Goal: Check status: Check status

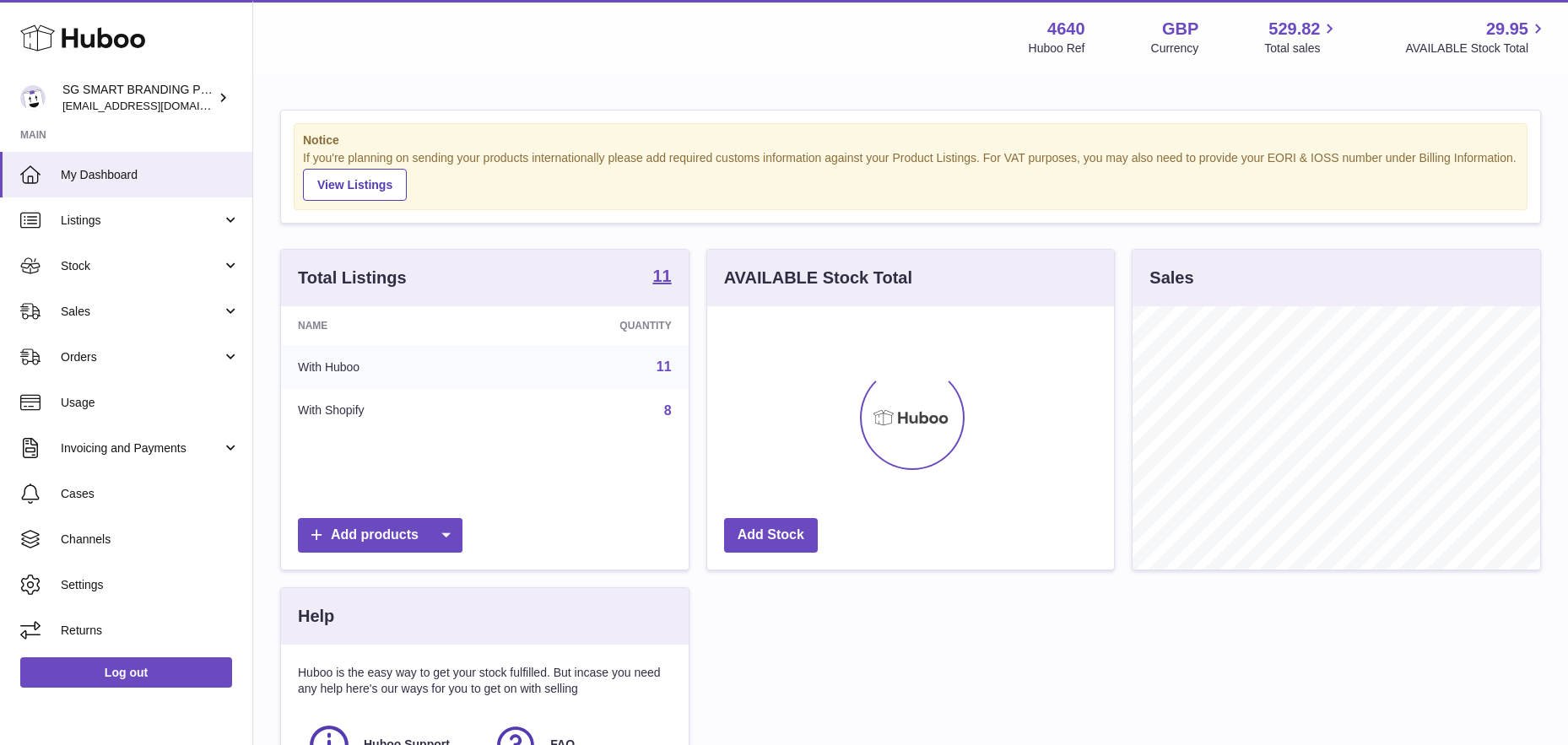
scroll to position [263, 407]
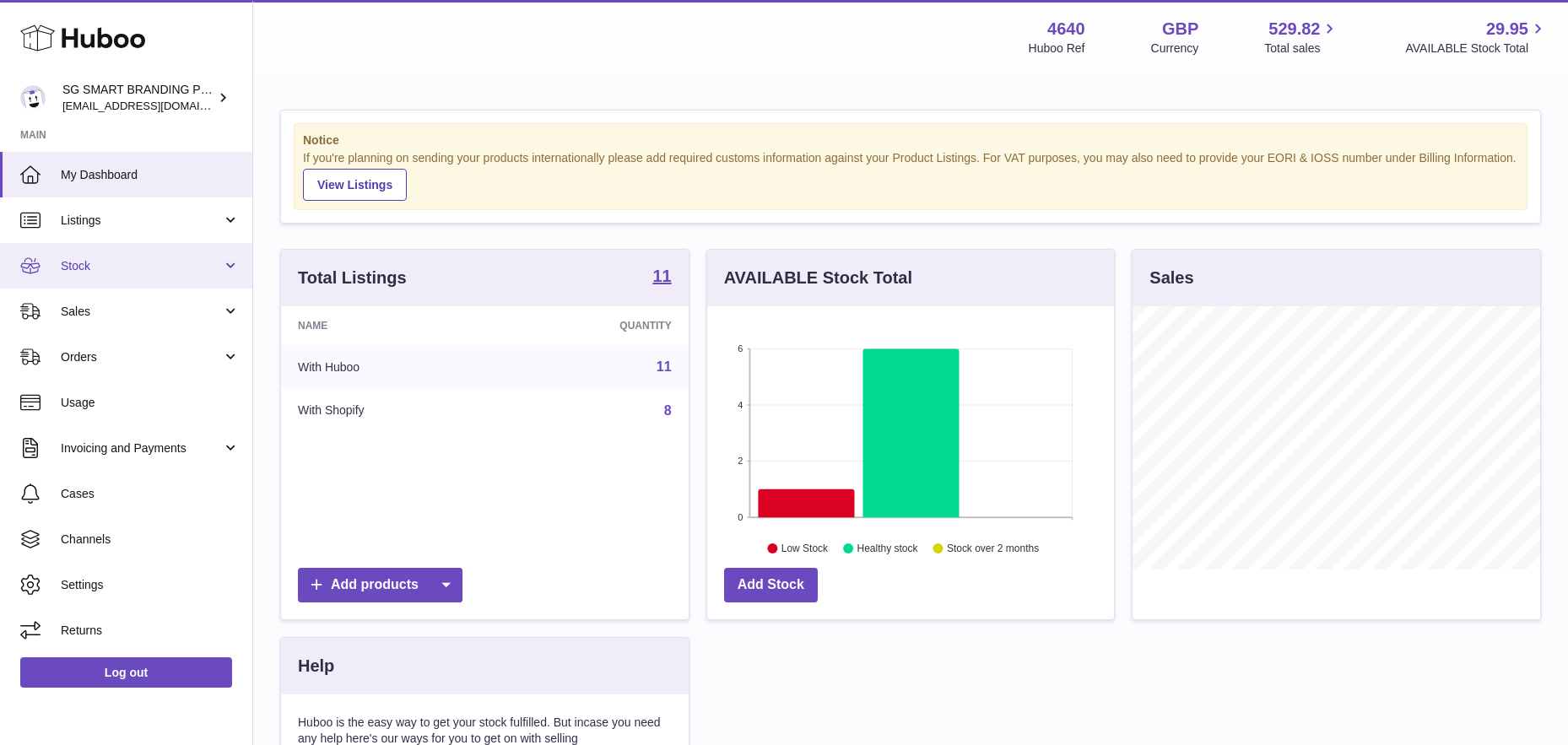
click at [115, 249] on link "Stock" at bounding box center [126, 266] width 252 height 46
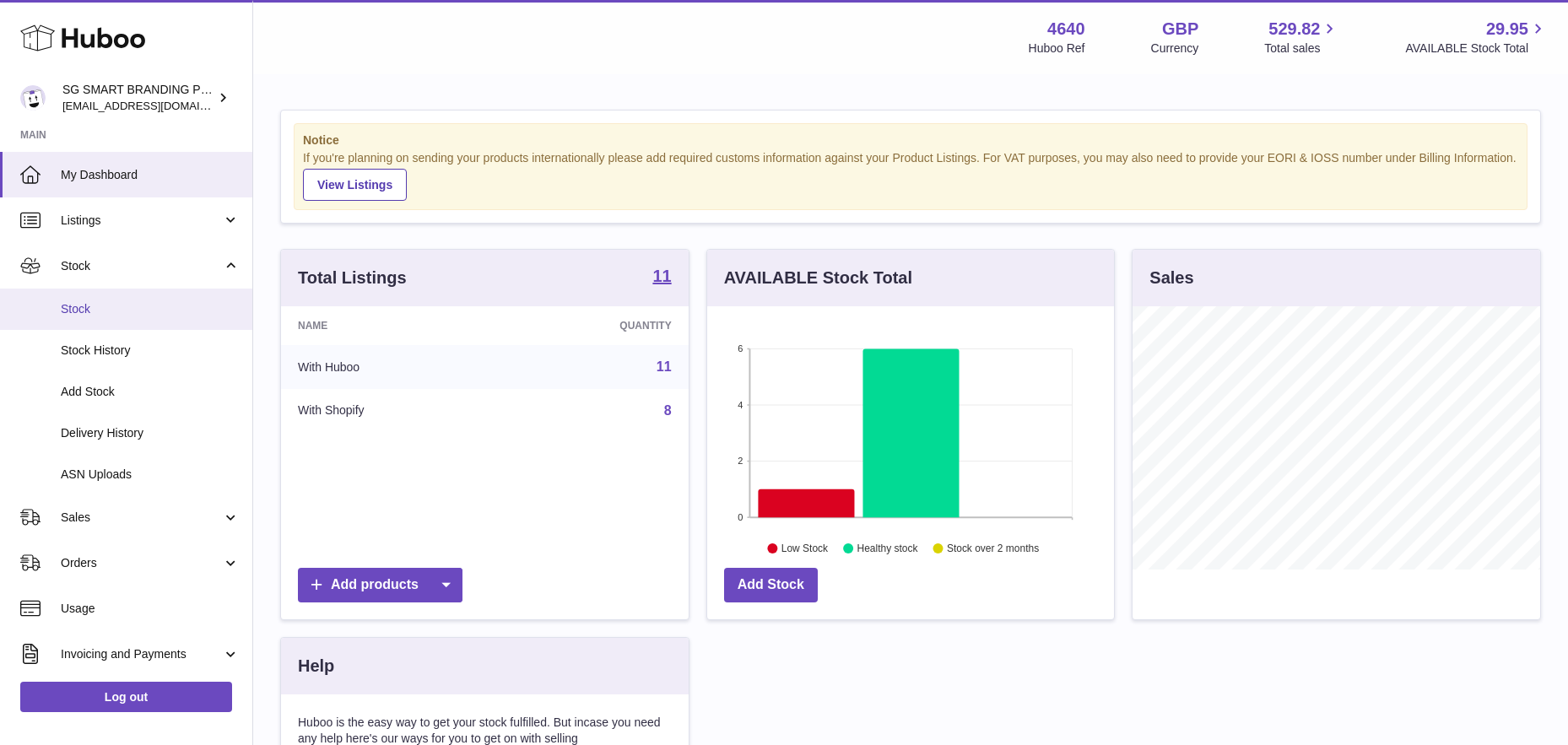
click at [112, 299] on link "Stock" at bounding box center [126, 309] width 252 height 41
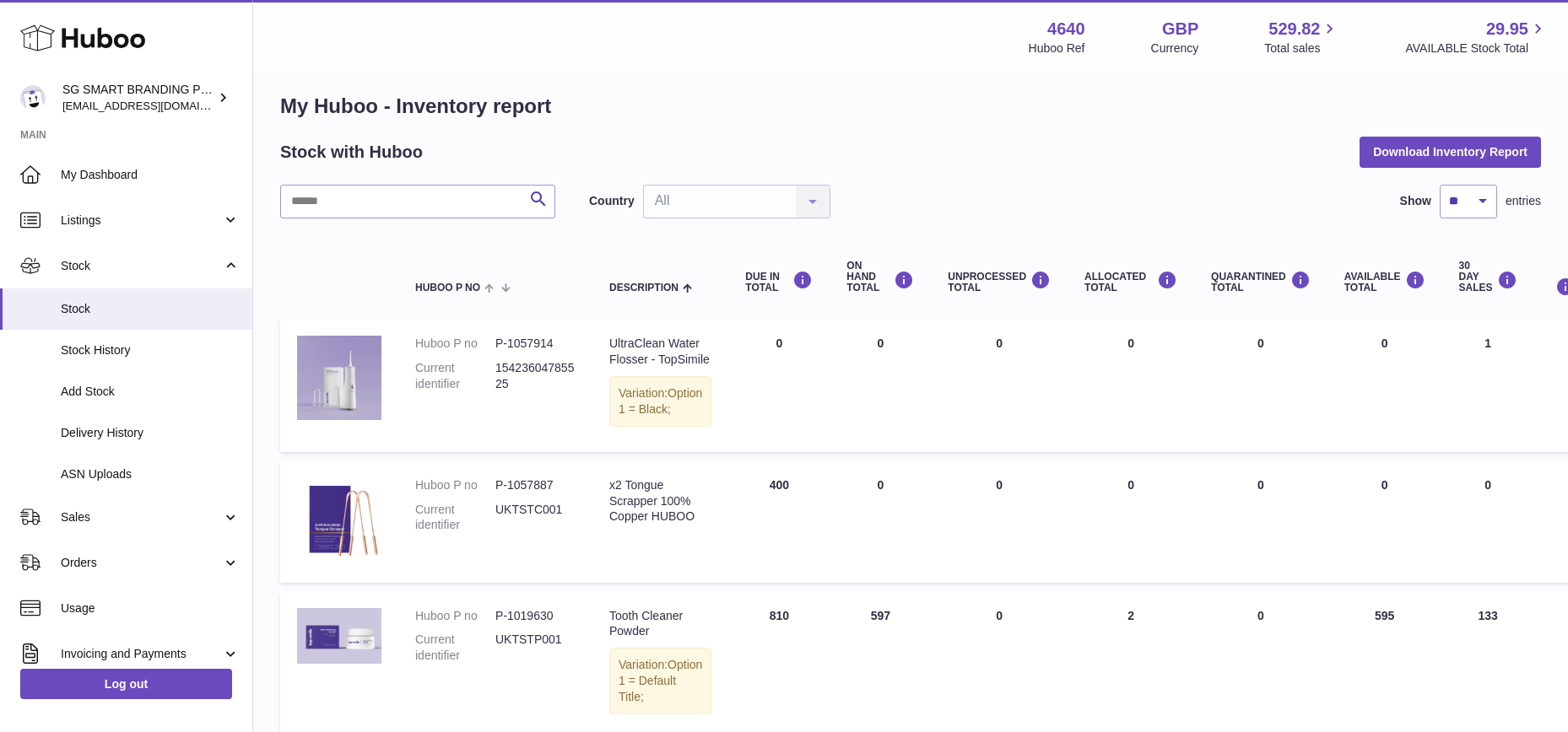
scroll to position [21, 0]
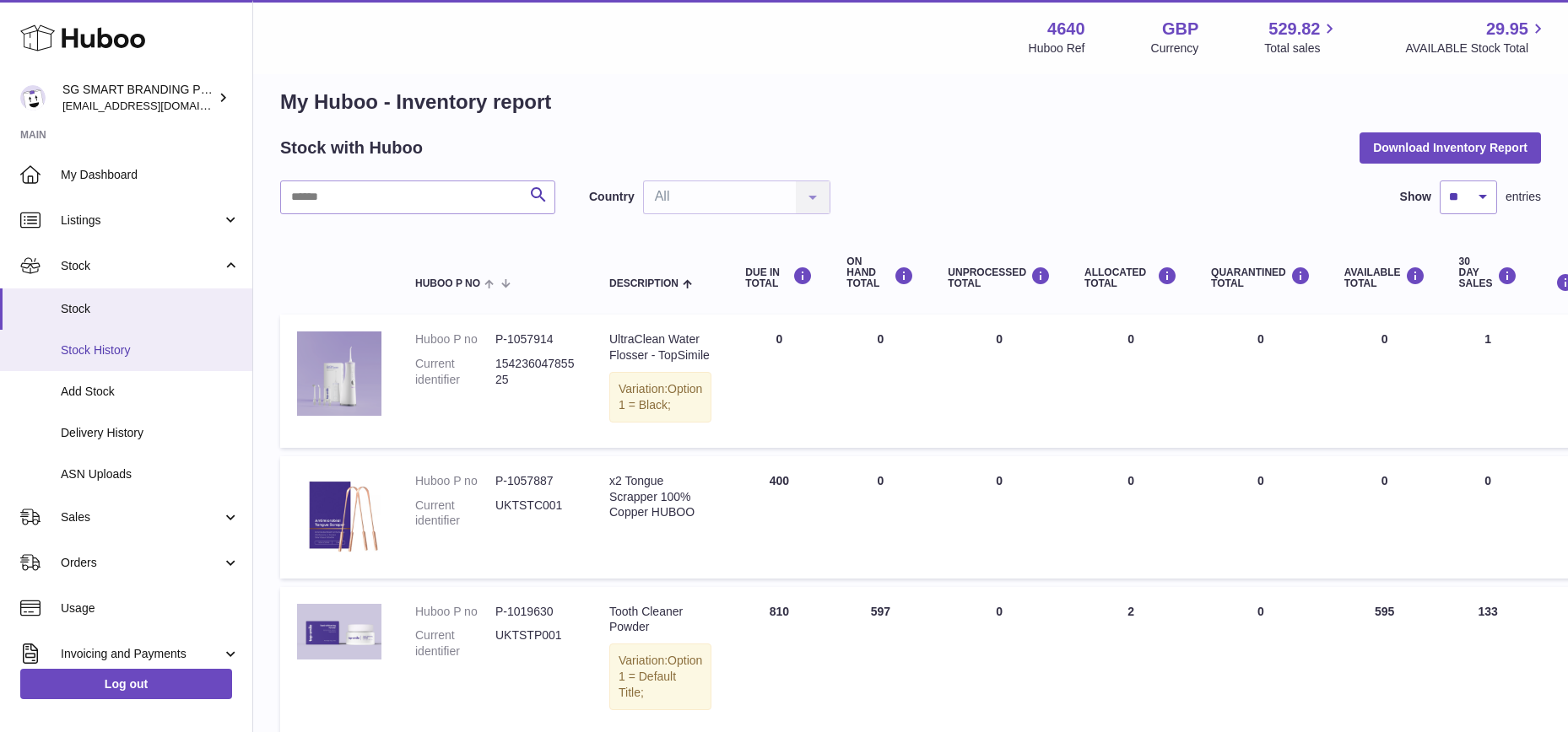
click at [145, 350] on span "Stock History" at bounding box center [150, 350] width 179 height 16
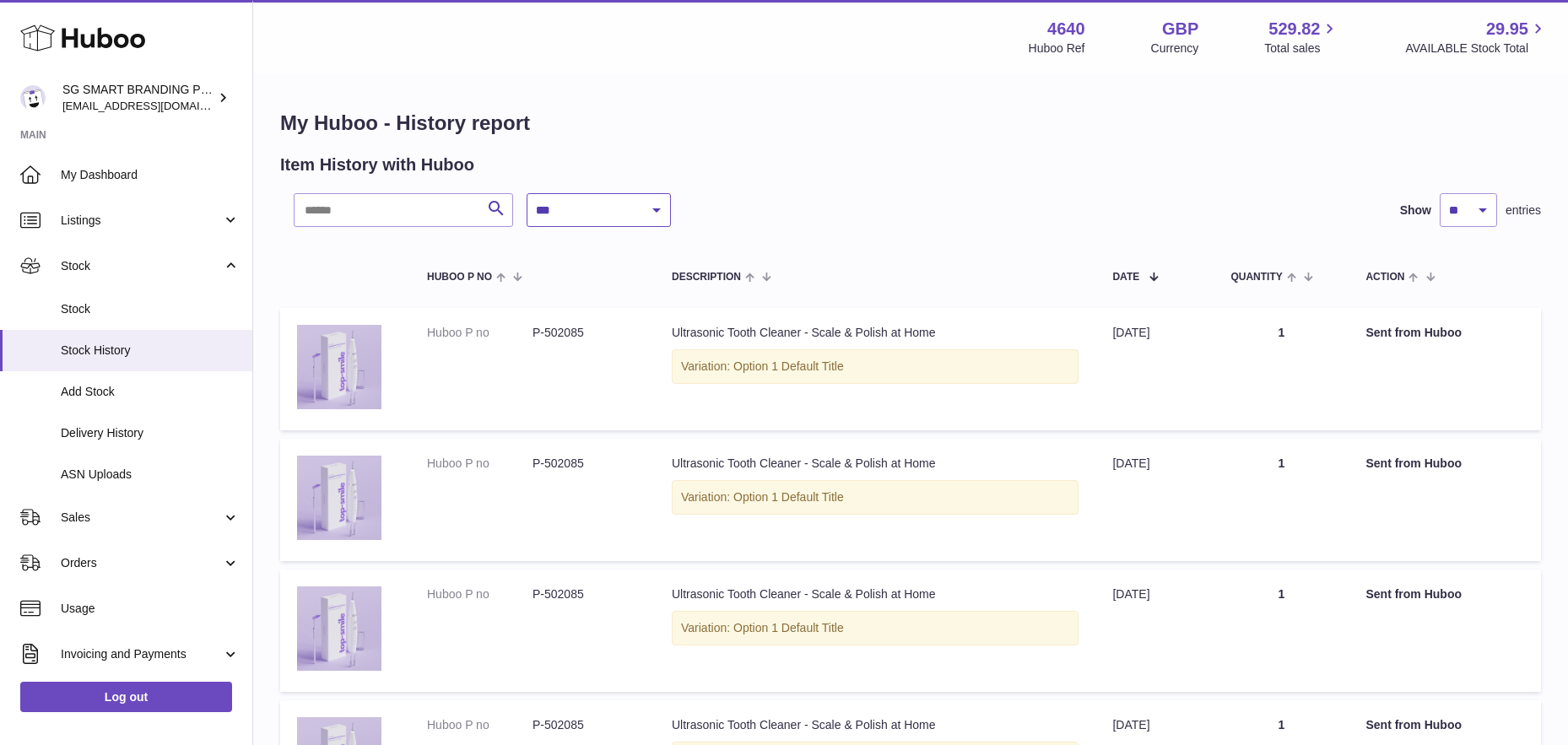
click at [626, 219] on select "**********" at bounding box center [598, 209] width 144 height 33
select select "*"
click at [526, 193] on select "**********" at bounding box center [598, 209] width 144 height 33
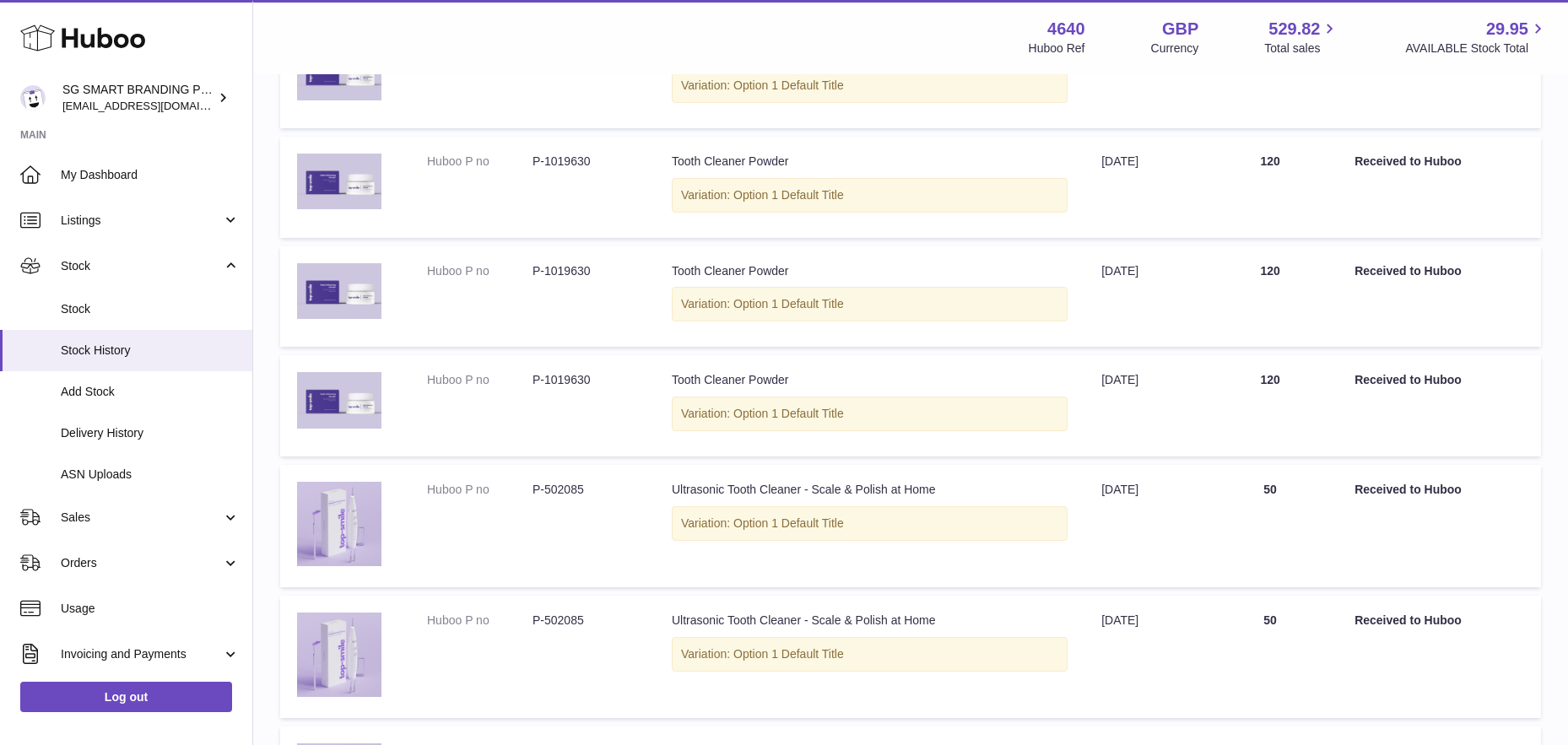
scroll to position [392, 0]
click at [132, 426] on span "Delivery History" at bounding box center [150, 433] width 179 height 16
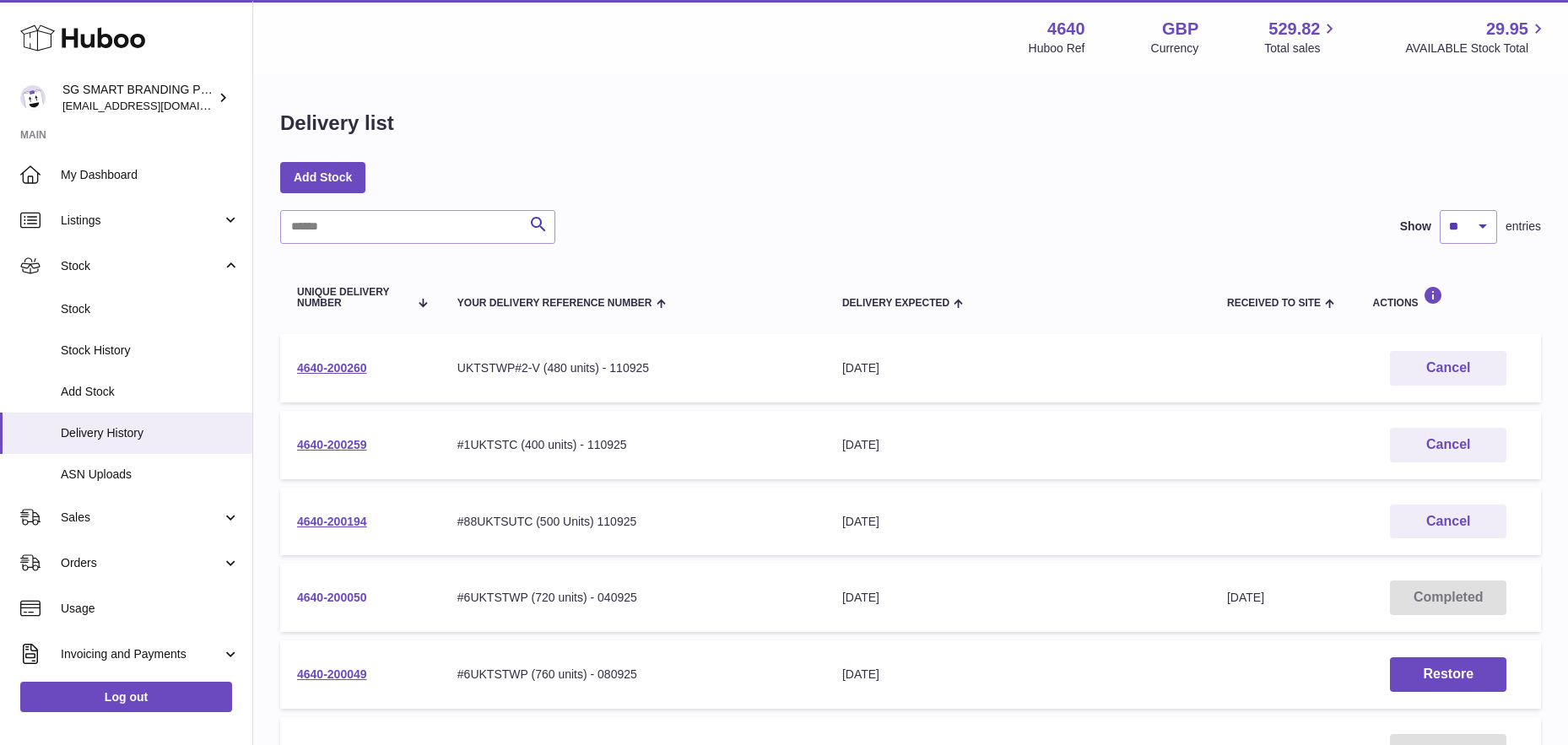
click at [322, 592] on link "4640-200050" at bounding box center [332, 597] width 70 height 13
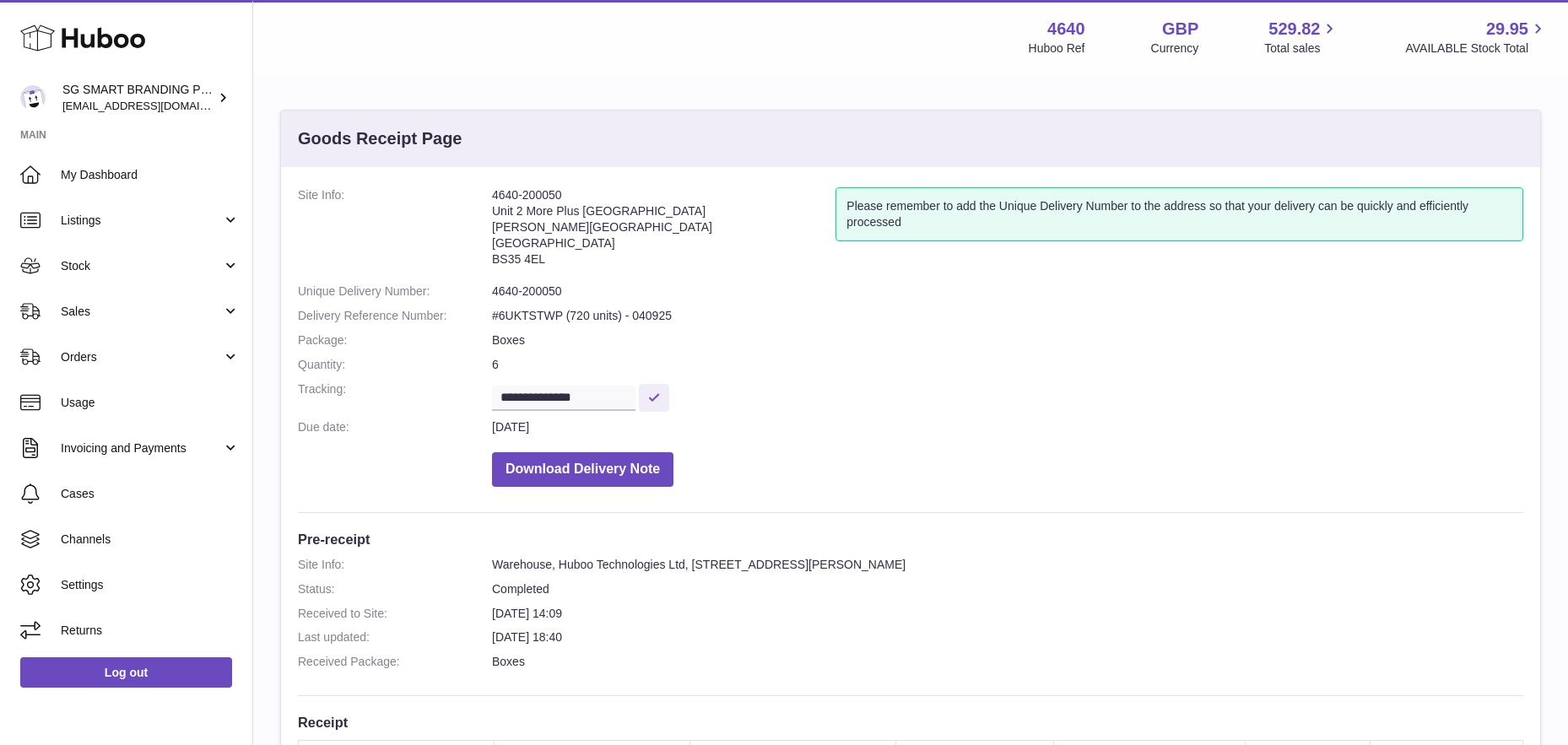
scroll to position [495, 0]
